Goal: Navigation & Orientation: Find specific page/section

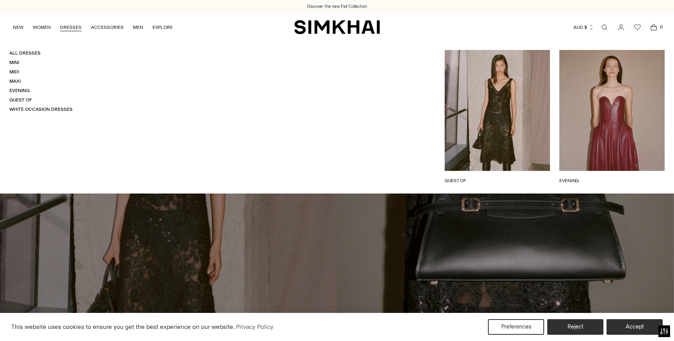
click at [72, 30] on link "DRESSES" at bounding box center [70, 27] width 21 height 17
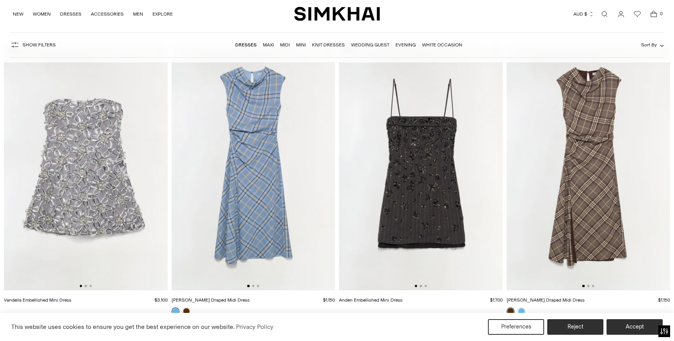
scroll to position [45, 0]
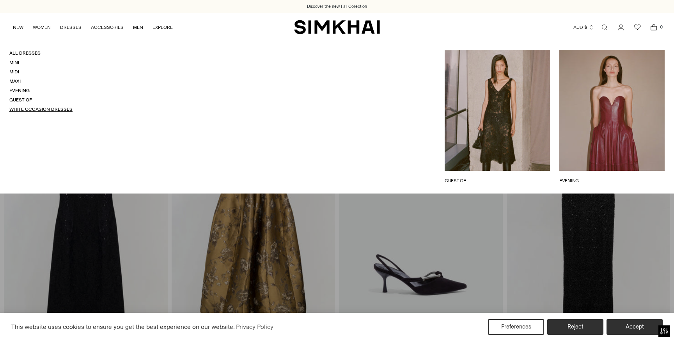
click at [28, 109] on link "White Occasion Dresses" at bounding box center [40, 109] width 63 height 5
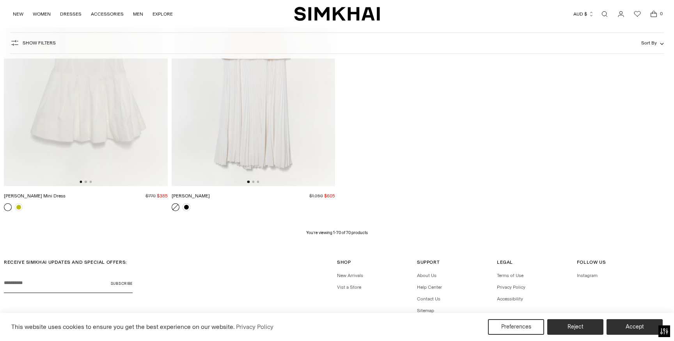
scroll to position [5066, 0]
